Goal: Transaction & Acquisition: Purchase product/service

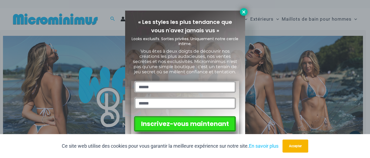
click at [242, 12] on icon at bounding box center [243, 11] width 5 height 5
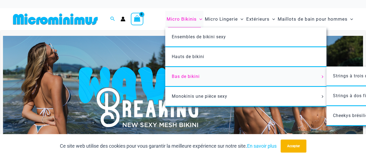
click at [179, 74] on font "Bas de bikini" at bounding box center [186, 76] width 28 height 5
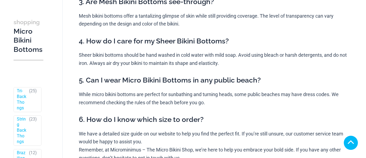
scroll to position [228, 0]
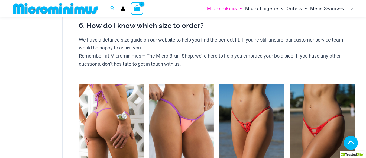
click at [117, 93] on img at bounding box center [111, 133] width 65 height 98
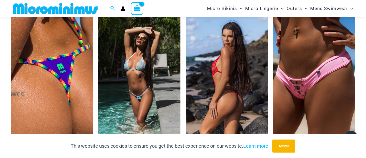
scroll to position [1593, 0]
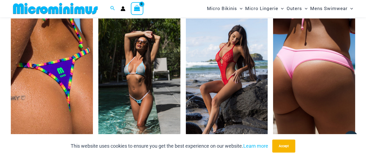
click at [285, 84] on img at bounding box center [314, 79] width 82 height 123
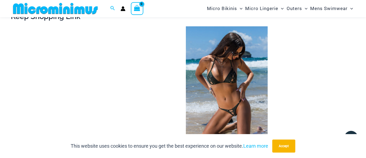
scroll to position [488, 0]
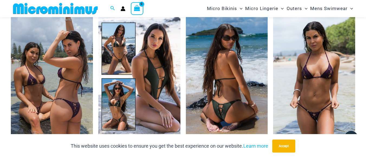
click at [219, 101] on img at bounding box center [227, 76] width 82 height 123
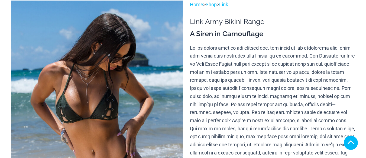
scroll to position [98, 0]
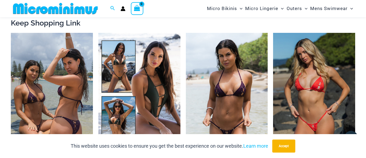
scroll to position [808, 0]
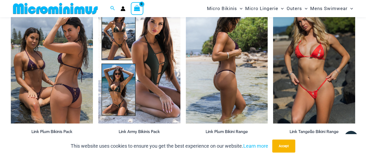
click at [247, 122] on img at bounding box center [227, 61] width 82 height 123
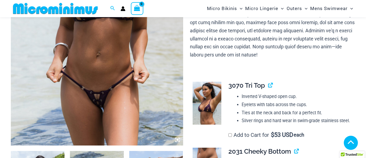
scroll to position [158, 0]
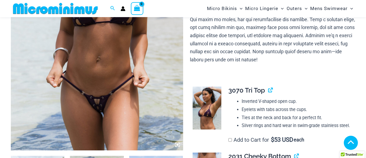
click at [178, 144] on icon at bounding box center [178, 145] width 2 height 2
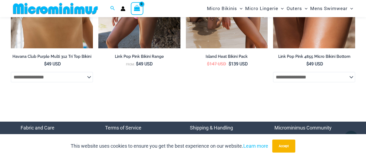
scroll to position [1904, 0]
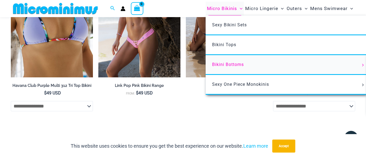
click at [364, 64] on icon "Menu Toggle" at bounding box center [363, 65] width 3 height 3
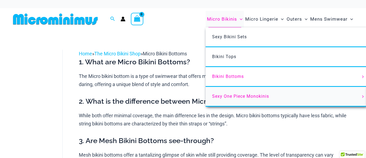
click at [219, 95] on span "Sexy One Piece Monokinis" at bounding box center [240, 95] width 57 height 5
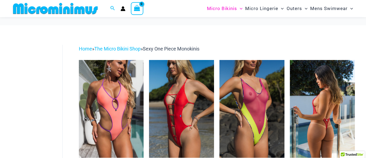
click at [311, 76] on img at bounding box center [322, 109] width 65 height 98
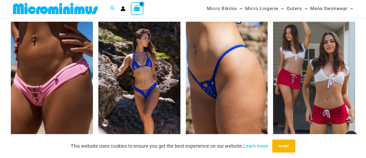
scroll to position [1473, 0]
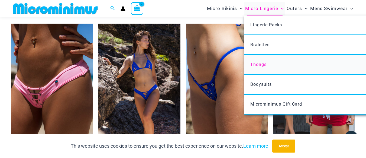
click at [257, 64] on span "Thongs" at bounding box center [258, 64] width 16 height 5
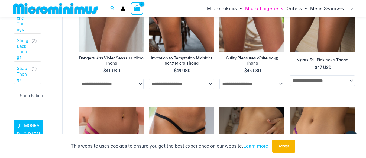
scroll to position [338, 0]
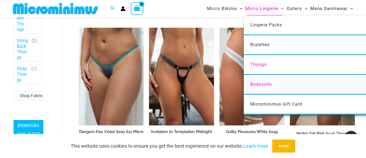
click at [258, 83] on span "Bodysuits" at bounding box center [260, 84] width 21 height 5
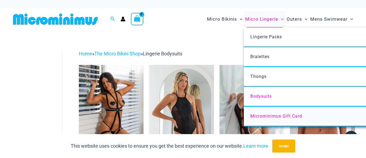
click at [258, 117] on span "Microminimus Gift Card" at bounding box center [276, 115] width 52 height 5
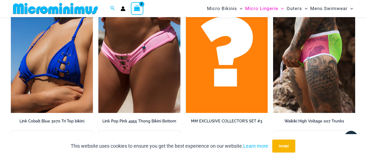
scroll to position [1008, 0]
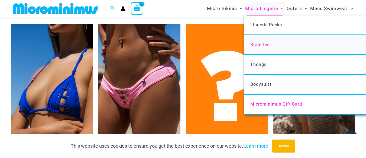
click at [260, 47] on span "Bralettes" at bounding box center [259, 44] width 19 height 5
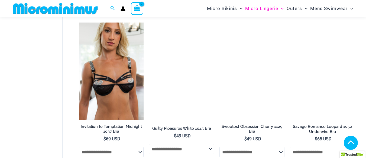
scroll to position [288, 0]
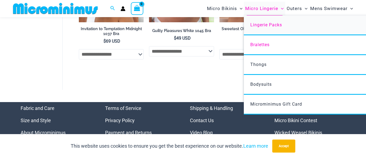
click at [265, 26] on span "Lingerie Packs" at bounding box center [266, 24] width 32 height 5
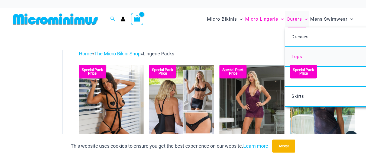
click at [296, 55] on span "Tops" at bounding box center [297, 56] width 11 height 5
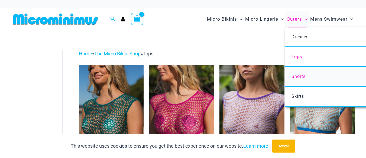
click at [297, 77] on span "Shorts" at bounding box center [299, 76] width 14 height 5
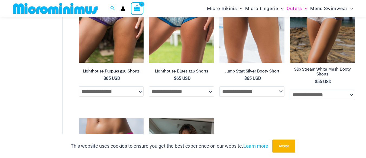
scroll to position [94, 0]
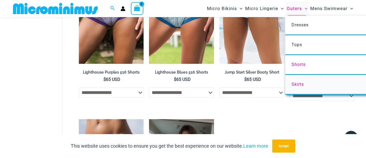
click at [296, 86] on span "Skirts" at bounding box center [298, 84] width 12 height 5
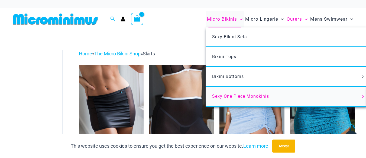
click at [223, 97] on span "Sexy One Piece Monokinis" at bounding box center [240, 95] width 57 height 5
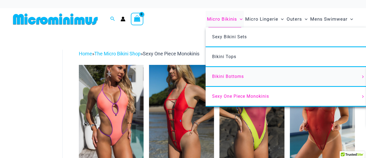
click at [223, 77] on span "Bikini Bottoms" at bounding box center [228, 76] width 32 height 5
